Goal: Navigation & Orientation: Understand site structure

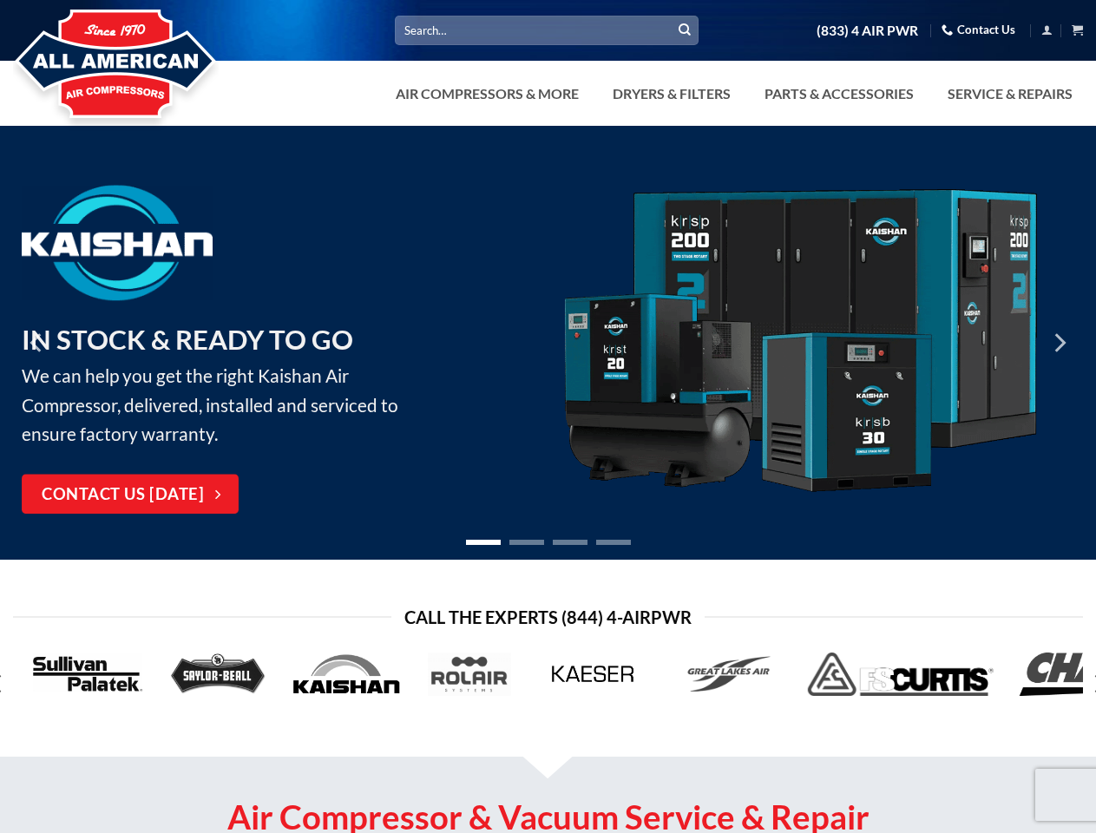
click at [732, 94] on link "Dryers & Filters" at bounding box center [671, 93] width 139 height 35
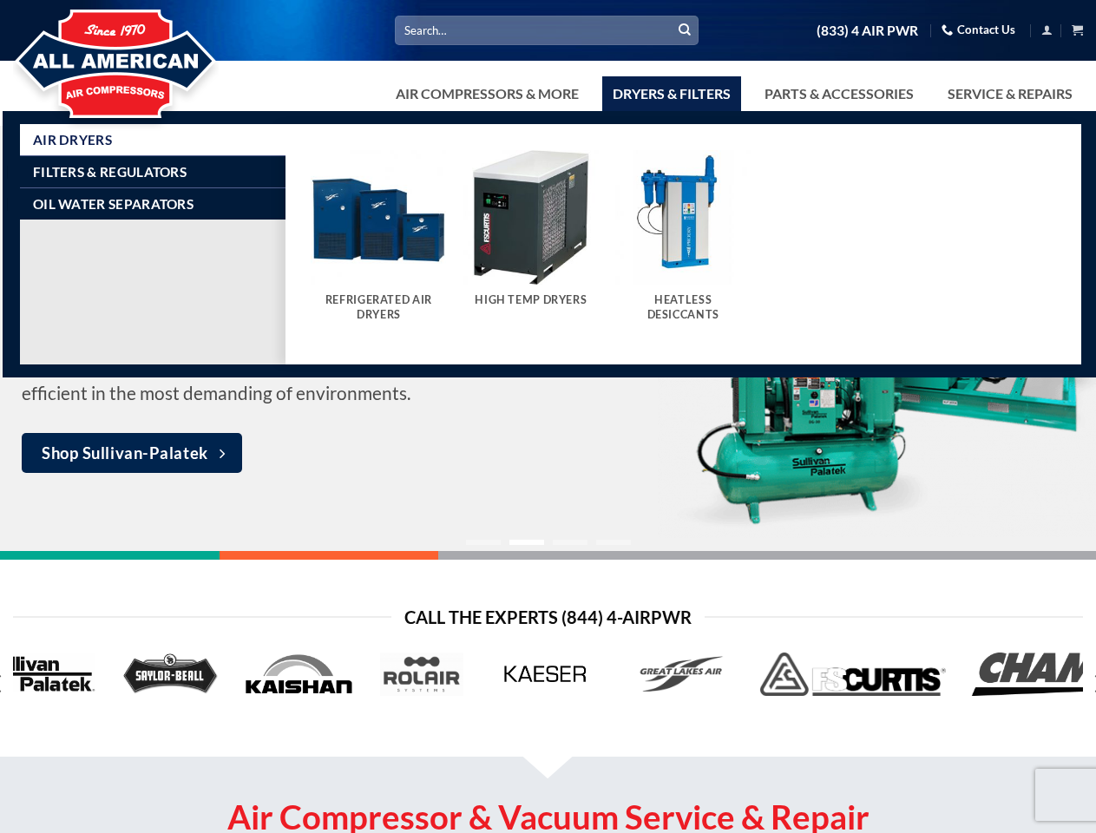
click at [485, 94] on link "Air Compressors & More" at bounding box center [487, 93] width 204 height 35
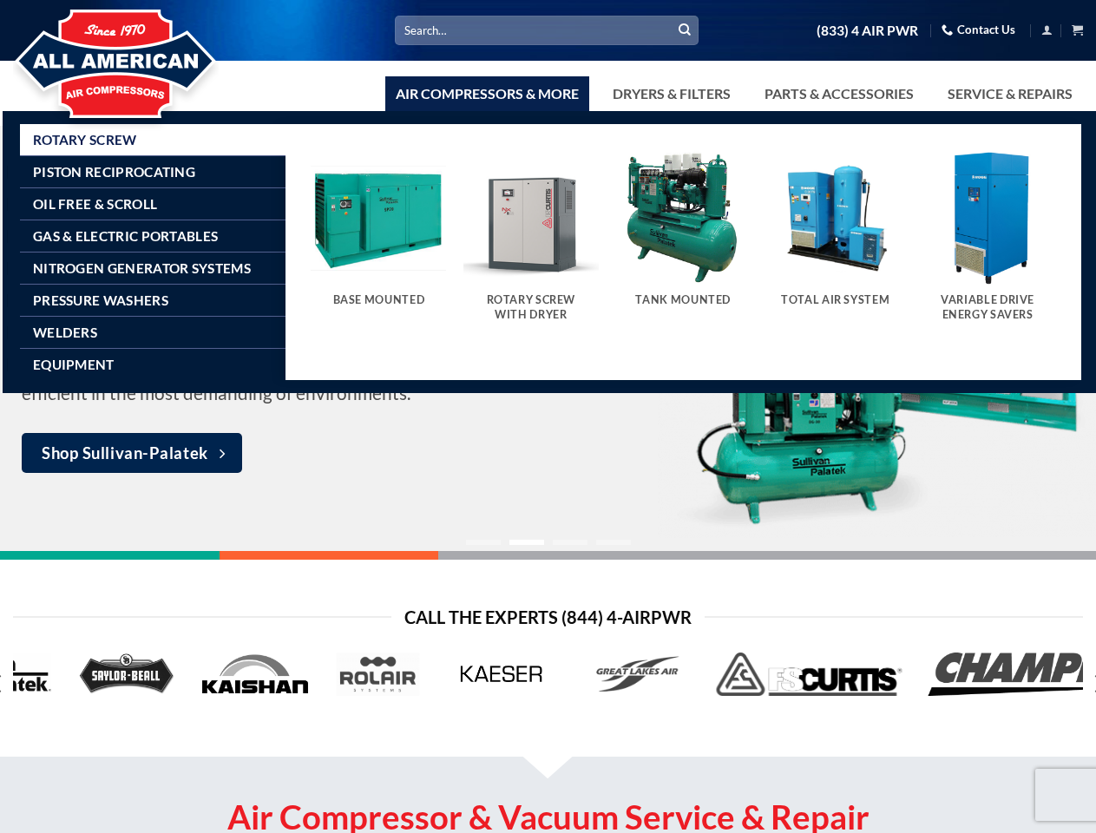
click at [670, 94] on link "Dryers & Filters" at bounding box center [671, 93] width 139 height 35
click at [837, 94] on link "Parts & Accessories" at bounding box center [839, 93] width 170 height 35
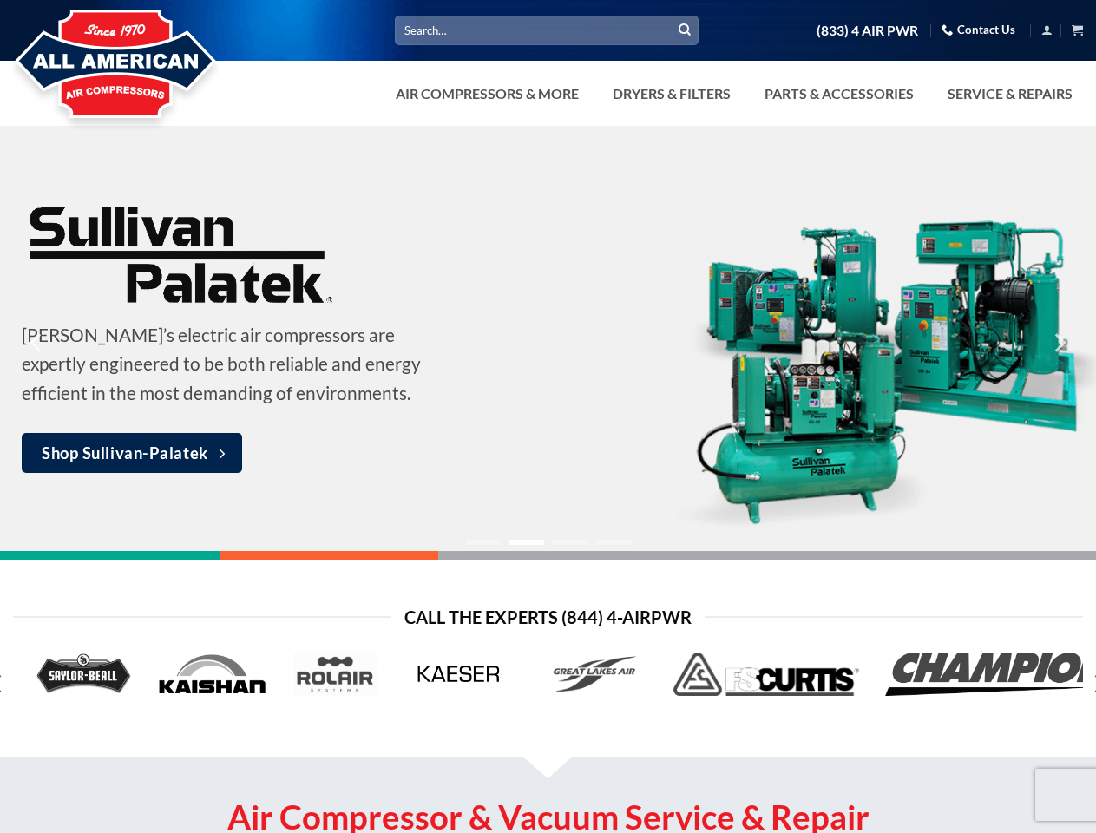
click at [1059, 343] on div "Vertical Receiver Vertical Tank With Top Plate" at bounding box center [683, 253] width 796 height 241
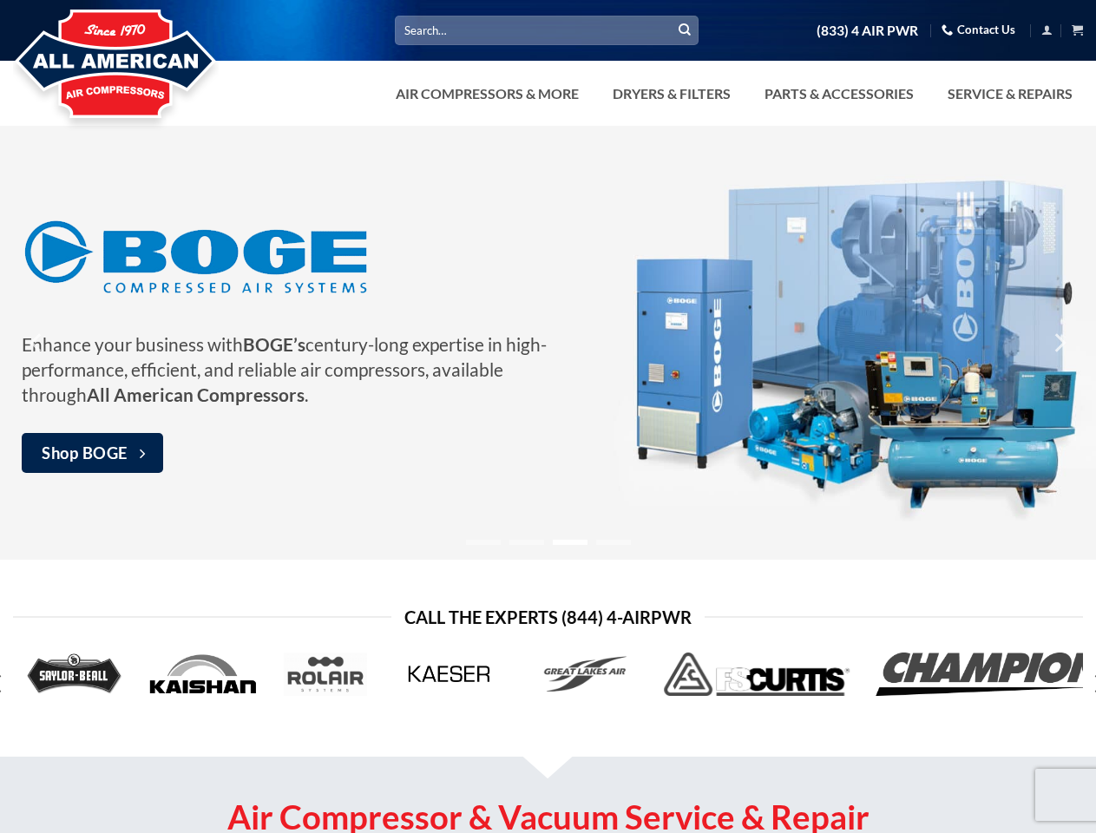
click at [548, 540] on ol at bounding box center [549, 540] width 658 height 14
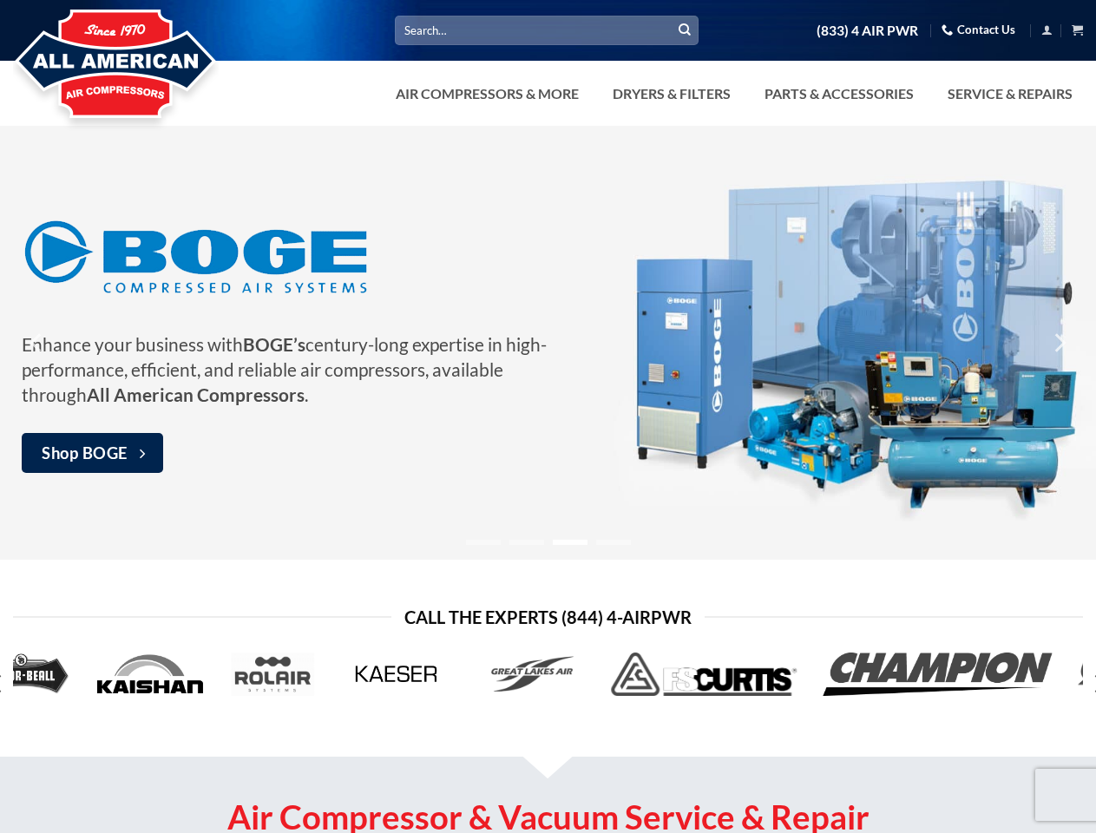
click at [1089, 684] on icon "Next" at bounding box center [1098, 683] width 31 height 31
